Goal: Task Accomplishment & Management: Use online tool/utility

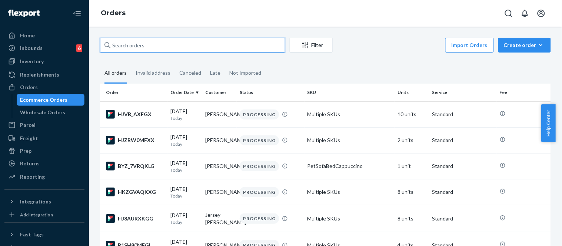
paste input "R1OP9SFFXL"
type input "R1OP9SFFXL"
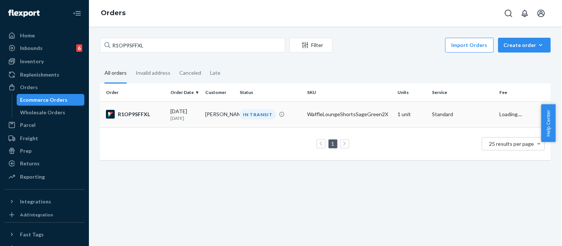
click at [416, 119] on td "1 unit" at bounding box center [411, 114] width 34 height 26
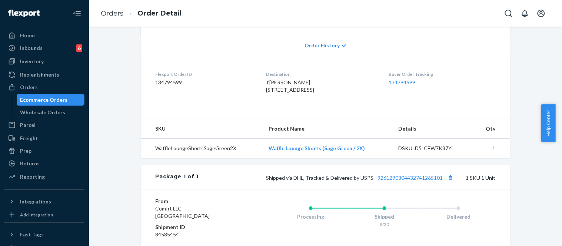
scroll to position [164, 0]
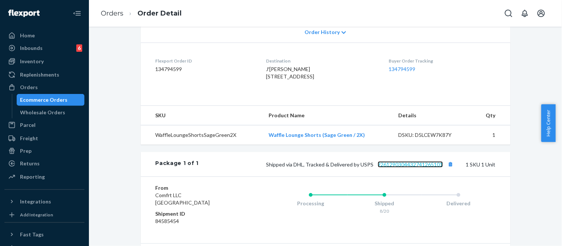
click at [400, 168] on link "9261290304432741265101" at bounding box center [410, 164] width 65 height 6
drag, startPoint x: 373, startPoint y: 178, endPoint x: 441, endPoint y: 179, distance: 68.1
click at [441, 168] on span "Shipped via DHL, Tracked & Delivered by USPS 9261290304432741265101" at bounding box center [360, 164] width 189 height 6
copy link "9261290304432741265101"
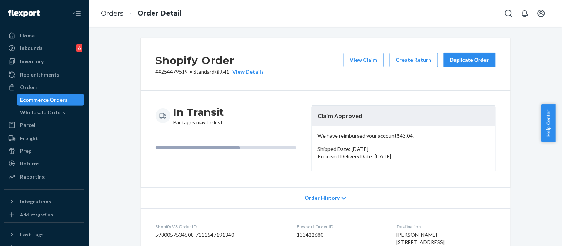
click at [458, 59] on div "Duplicate Order" at bounding box center [469, 59] width 39 height 7
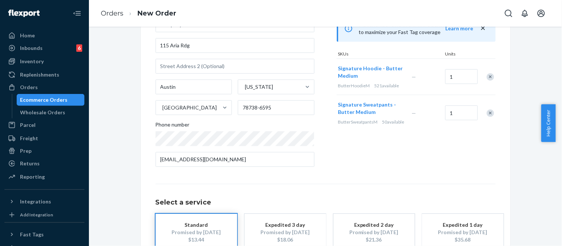
scroll to position [127, 0]
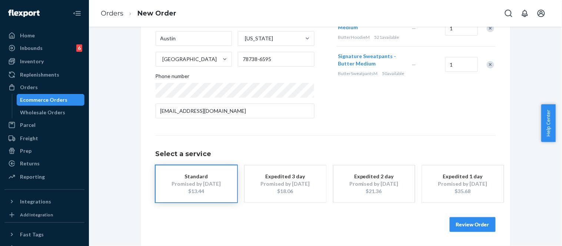
click at [481, 219] on button "Review Order" at bounding box center [473, 224] width 46 height 15
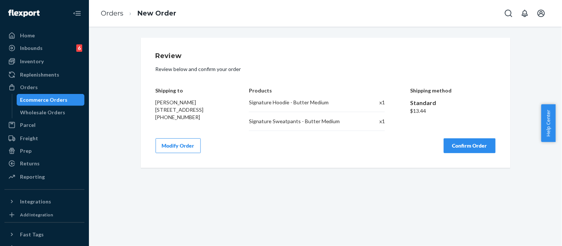
scroll to position [0, 0]
click at [460, 144] on button "Confirm Order" at bounding box center [470, 145] width 52 height 15
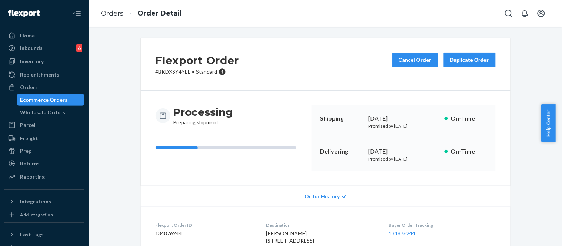
click at [175, 72] on p "# BKDXSY4YEL • Standard" at bounding box center [198, 71] width 84 height 7
copy p "BKDXSY4YEL"
